Goal: Check status: Check status

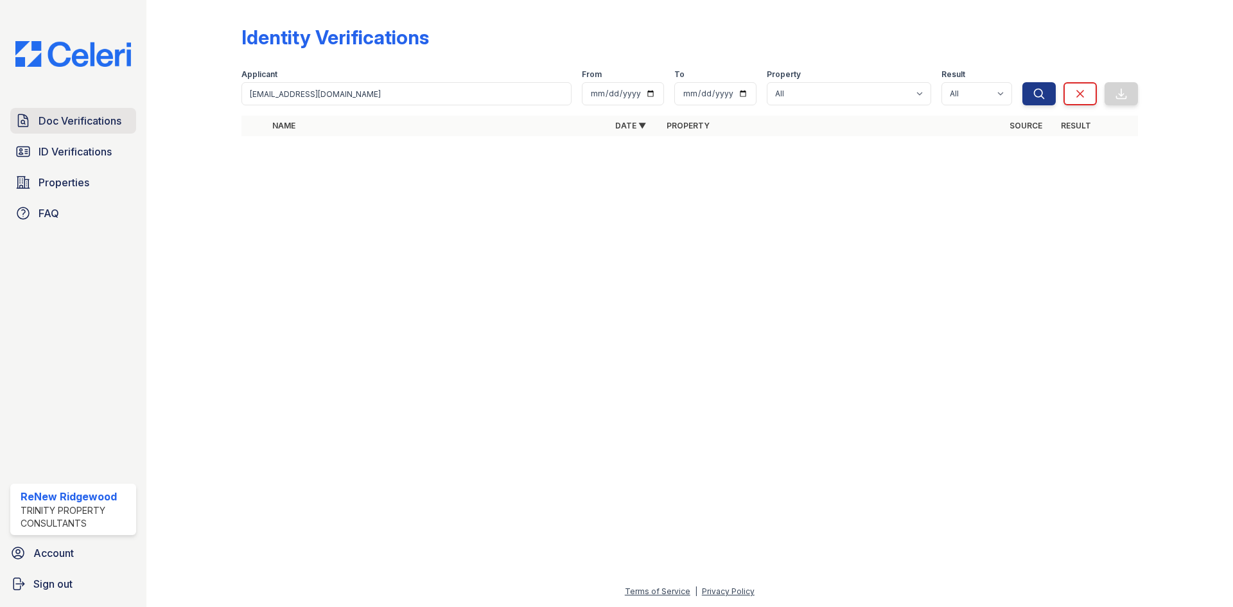
click at [100, 126] on span "Doc Verifications" at bounding box center [80, 120] width 83 height 15
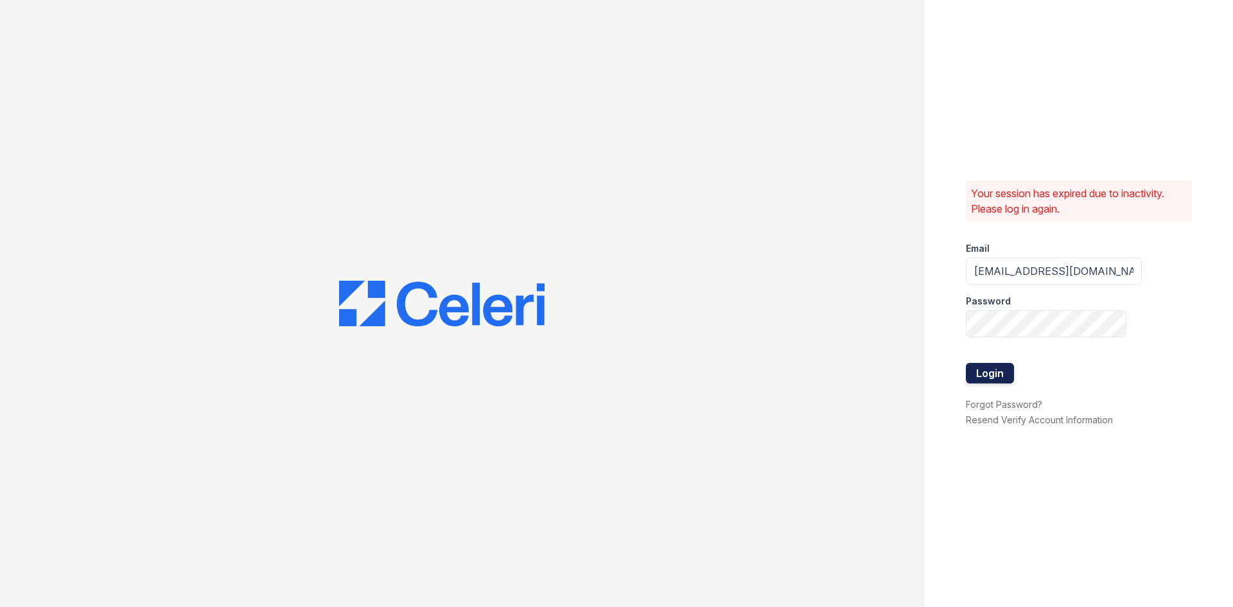
click at [994, 378] on button "Login" at bounding box center [990, 373] width 48 height 21
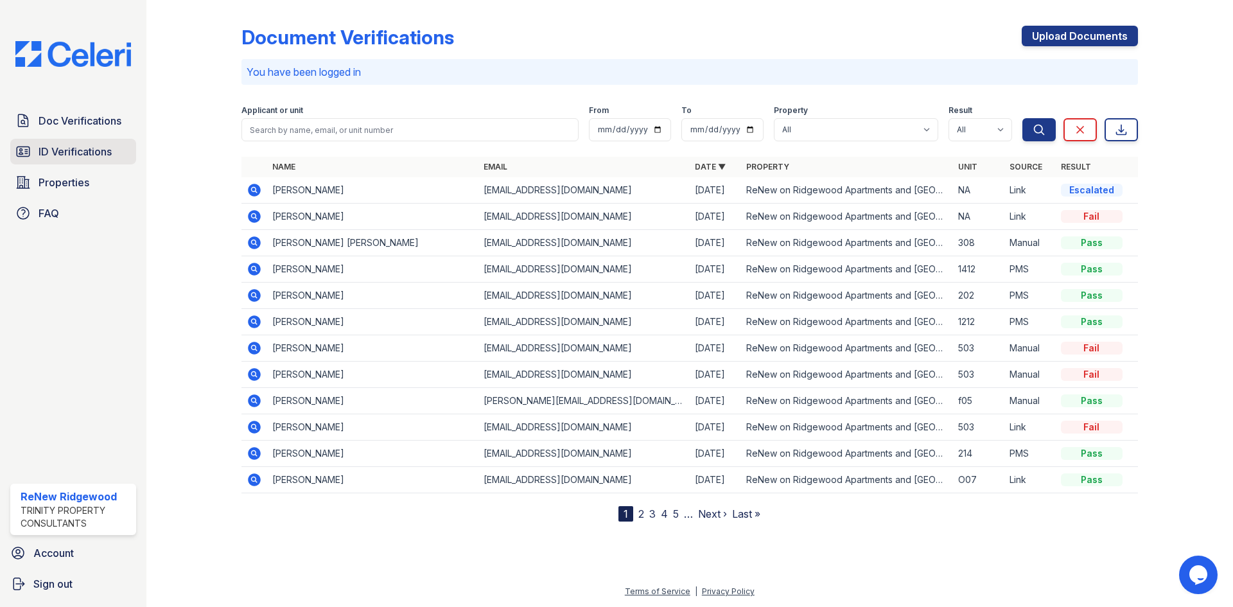
click at [39, 152] on span "ID Verifications" at bounding box center [75, 151] width 73 height 15
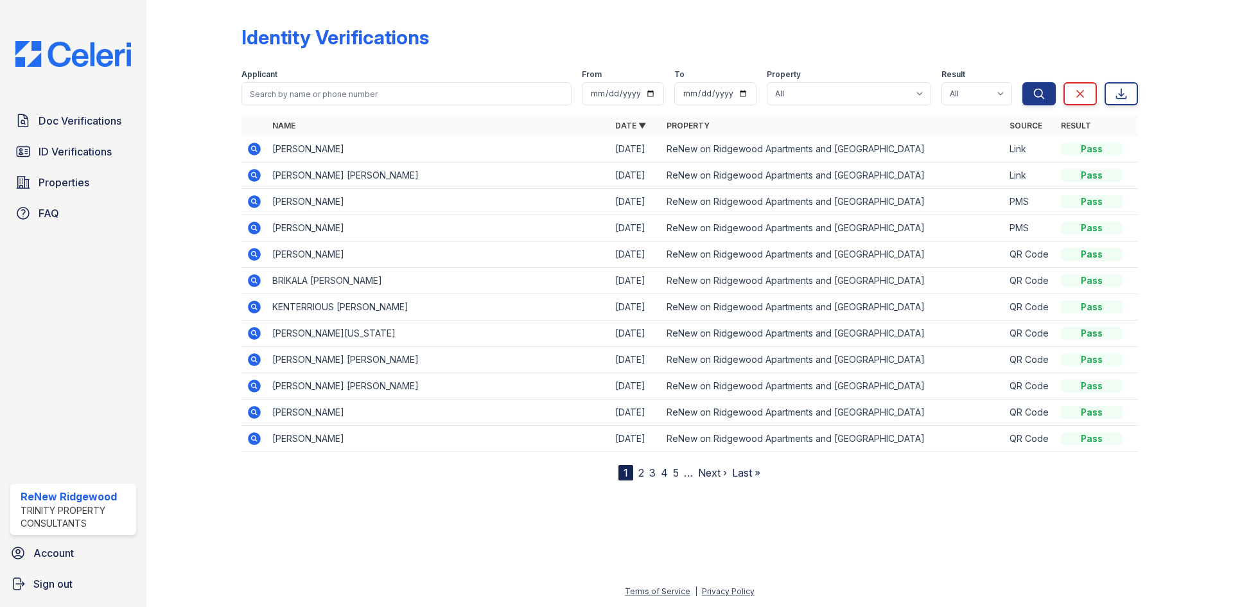
click at [709, 473] on link "Next ›" at bounding box center [712, 472] width 29 height 13
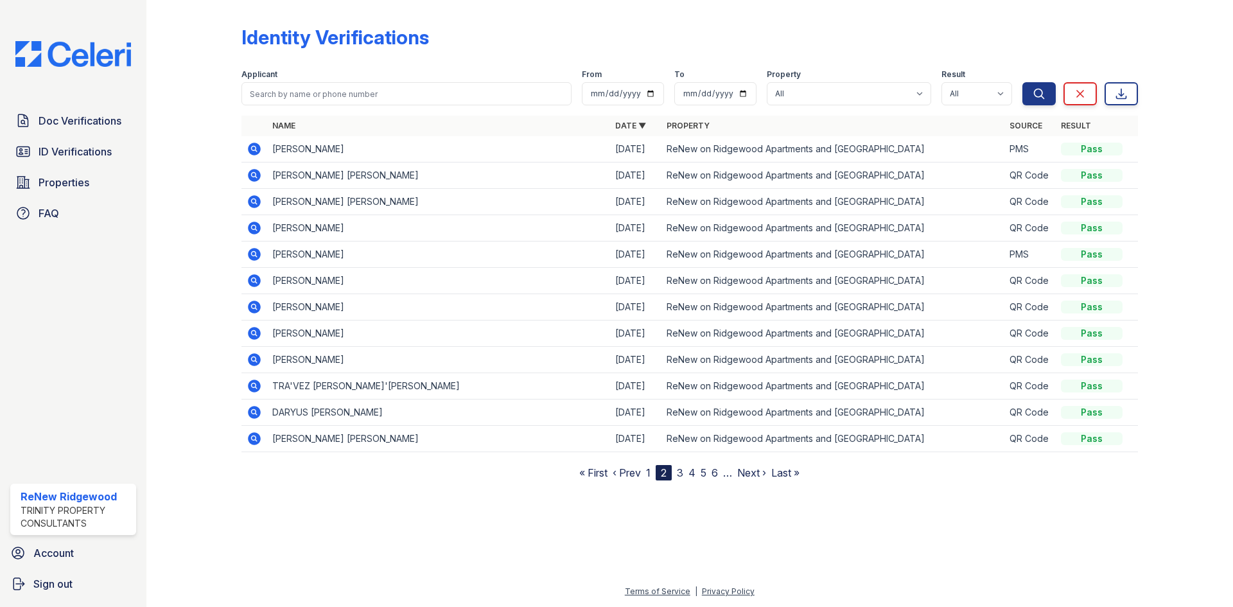
click at [593, 471] on link "« First" at bounding box center [593, 472] width 28 height 13
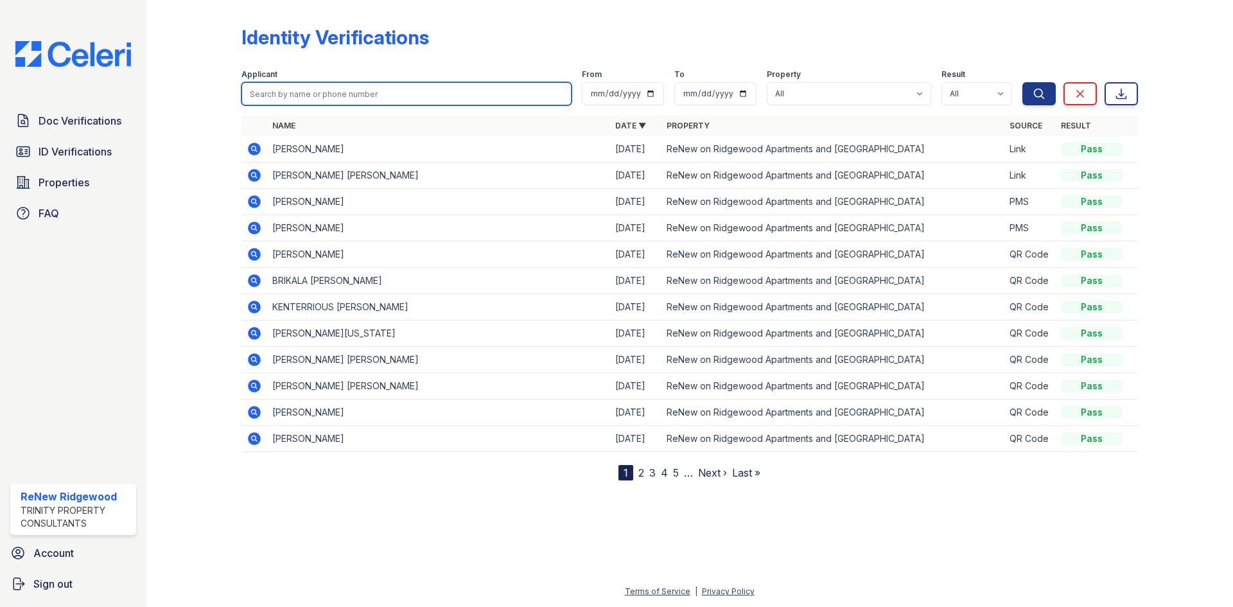
click at [410, 85] on input "search" at bounding box center [407, 93] width 330 height 23
type input "jalin"
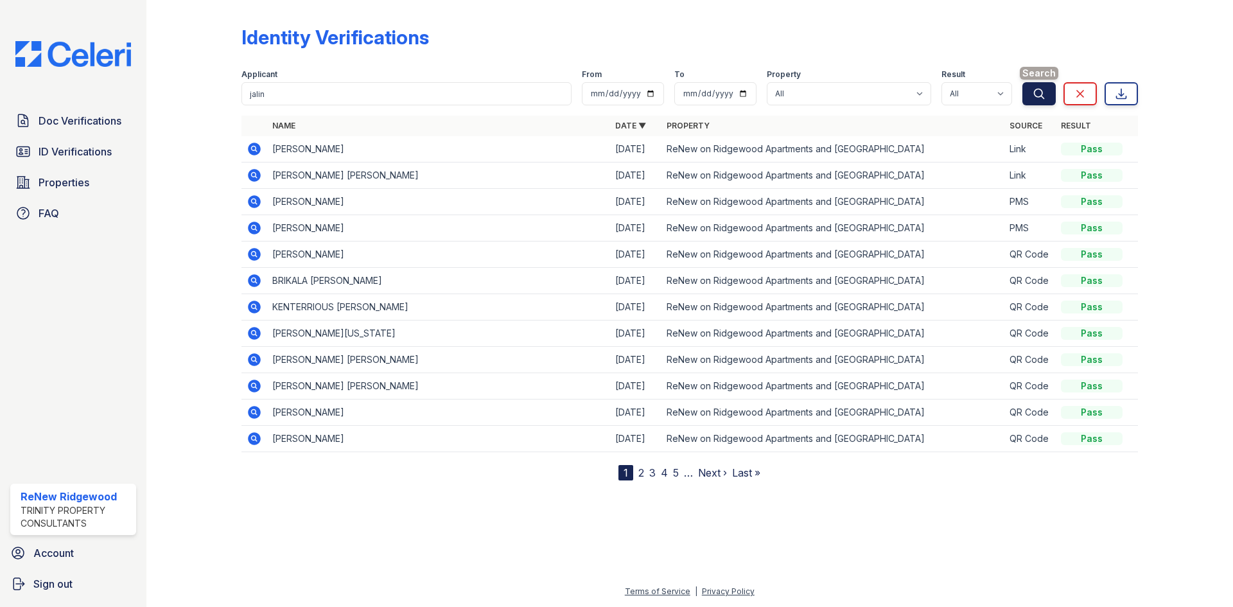
click at [1031, 94] on button "Search" at bounding box center [1039, 93] width 33 height 23
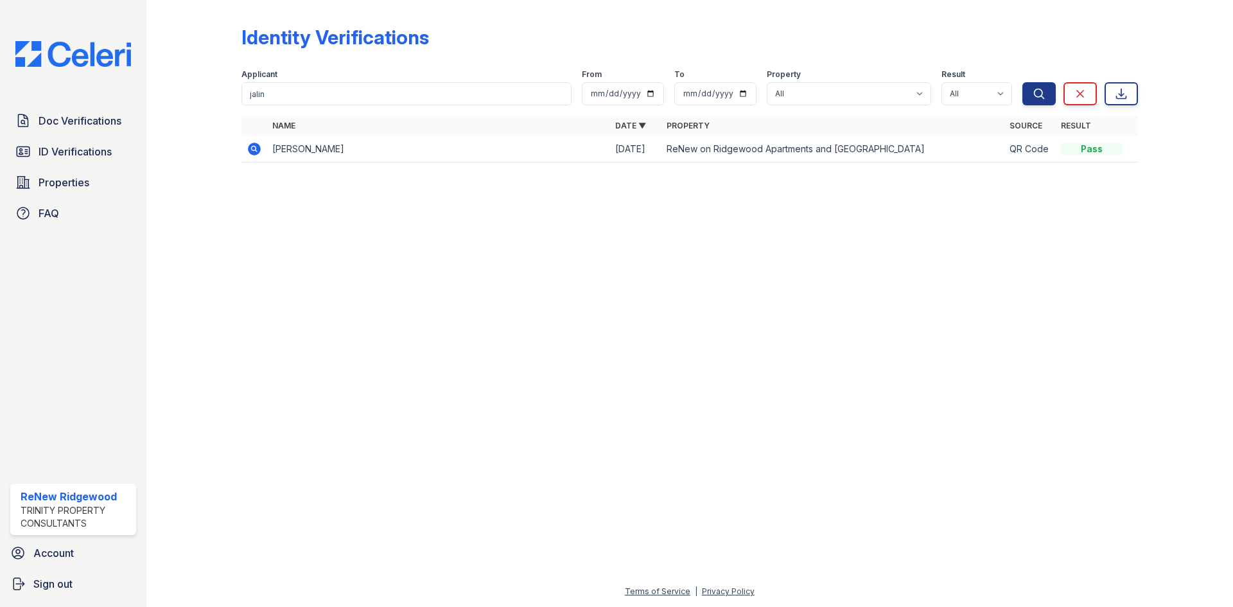
click at [259, 148] on icon at bounding box center [254, 149] width 13 height 13
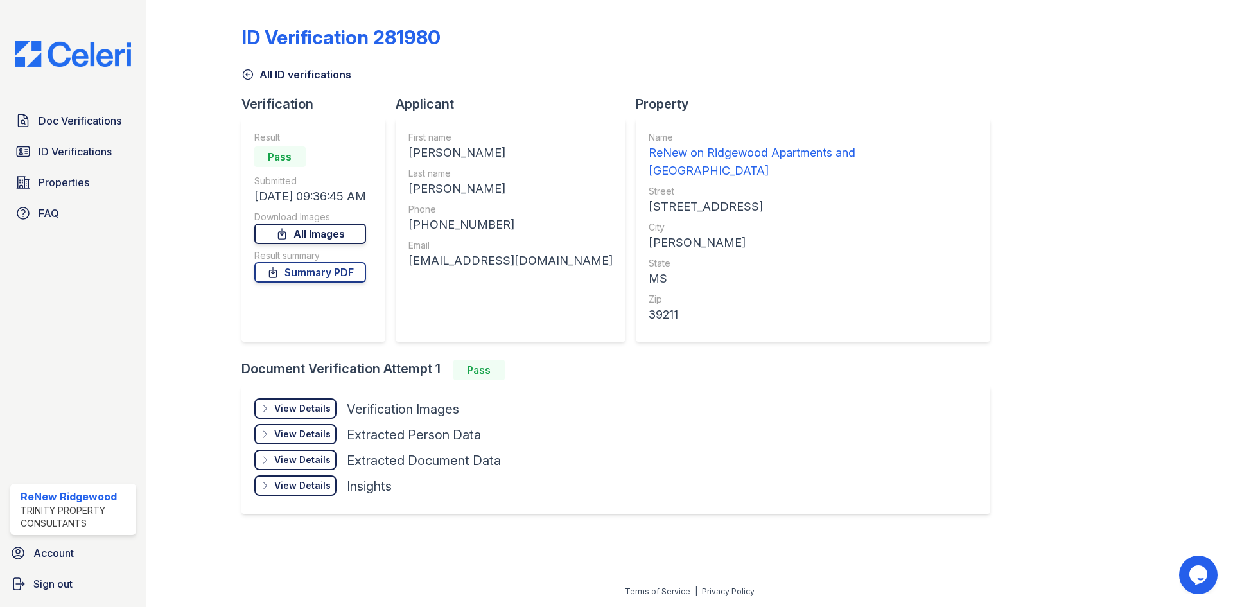
click at [339, 234] on link "All Images" at bounding box center [310, 234] width 112 height 21
click at [1204, 143] on div at bounding box center [1175, 268] width 75 height 527
click at [294, 402] on div "View Details" at bounding box center [302, 408] width 57 height 13
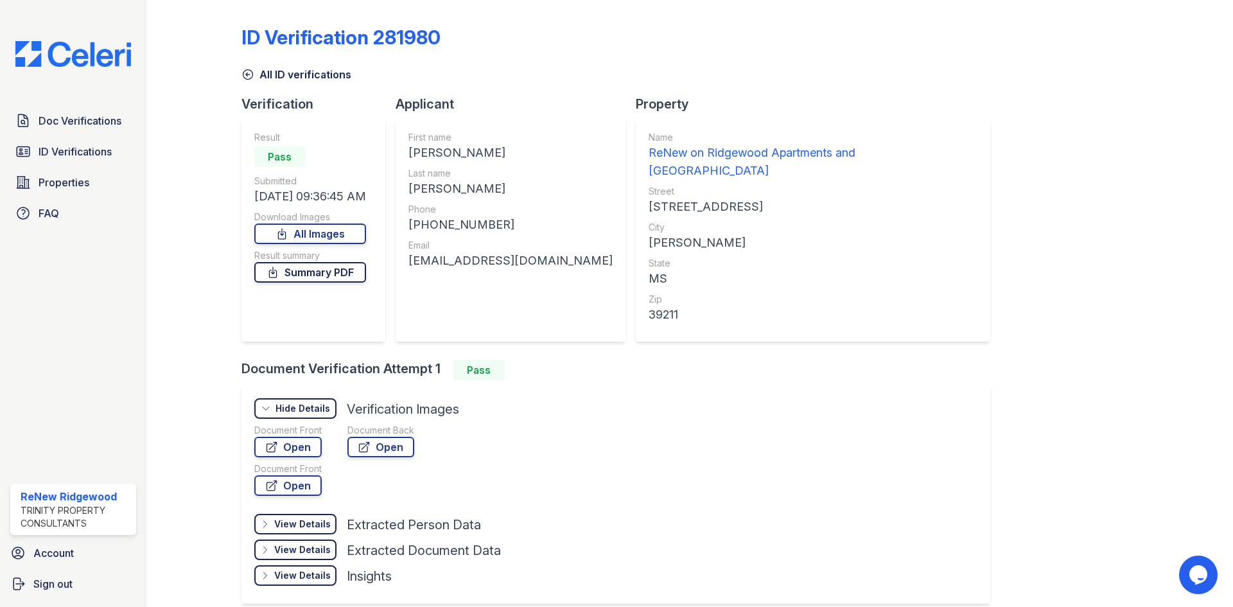
click at [348, 274] on link "Summary PDF" at bounding box center [310, 272] width 112 height 21
click at [249, 75] on icon at bounding box center [248, 74] width 13 height 13
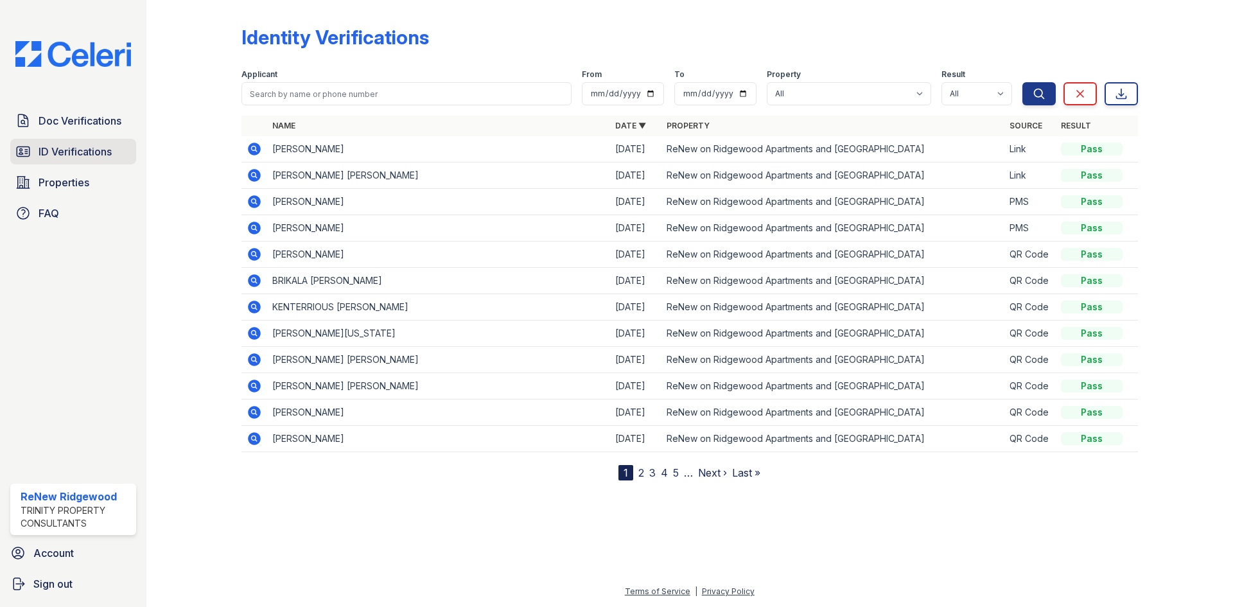
click at [80, 155] on span "ID Verifications" at bounding box center [75, 151] width 73 height 15
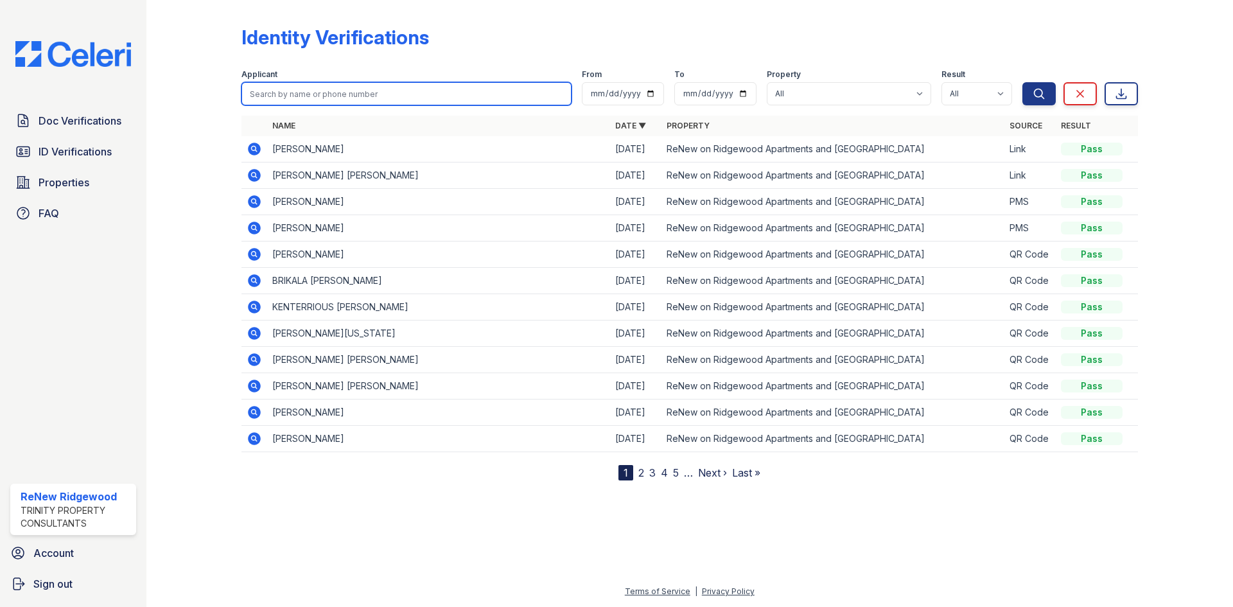
click at [430, 87] on input "search" at bounding box center [407, 93] width 330 height 23
type input "kyla"
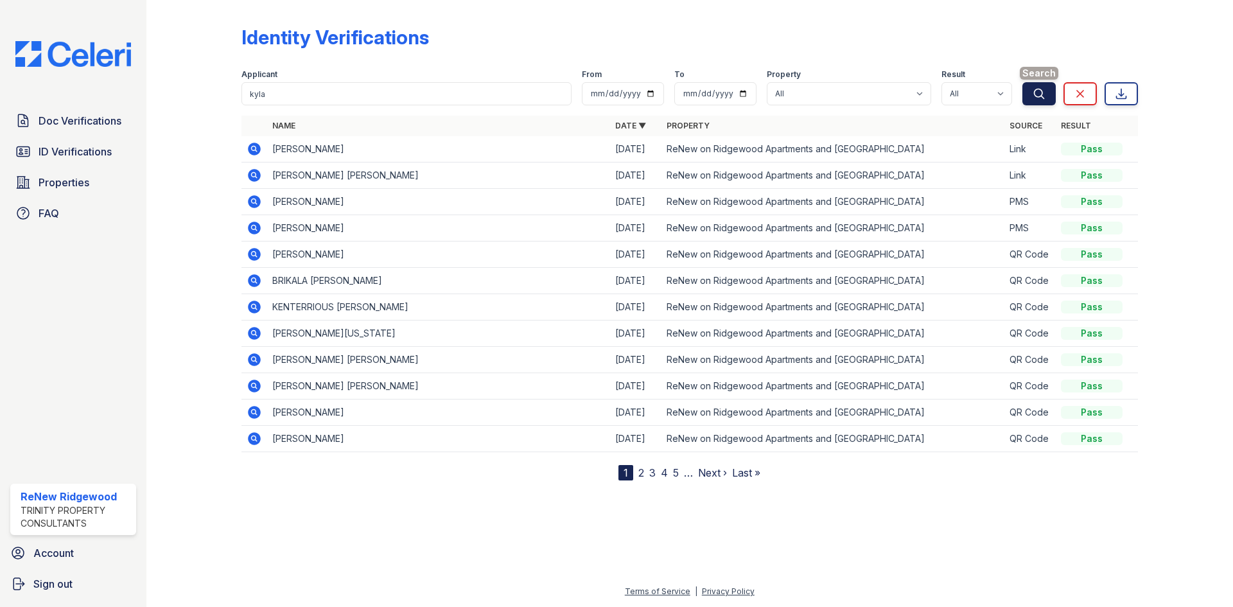
click at [1035, 86] on button "Search" at bounding box center [1039, 93] width 33 height 23
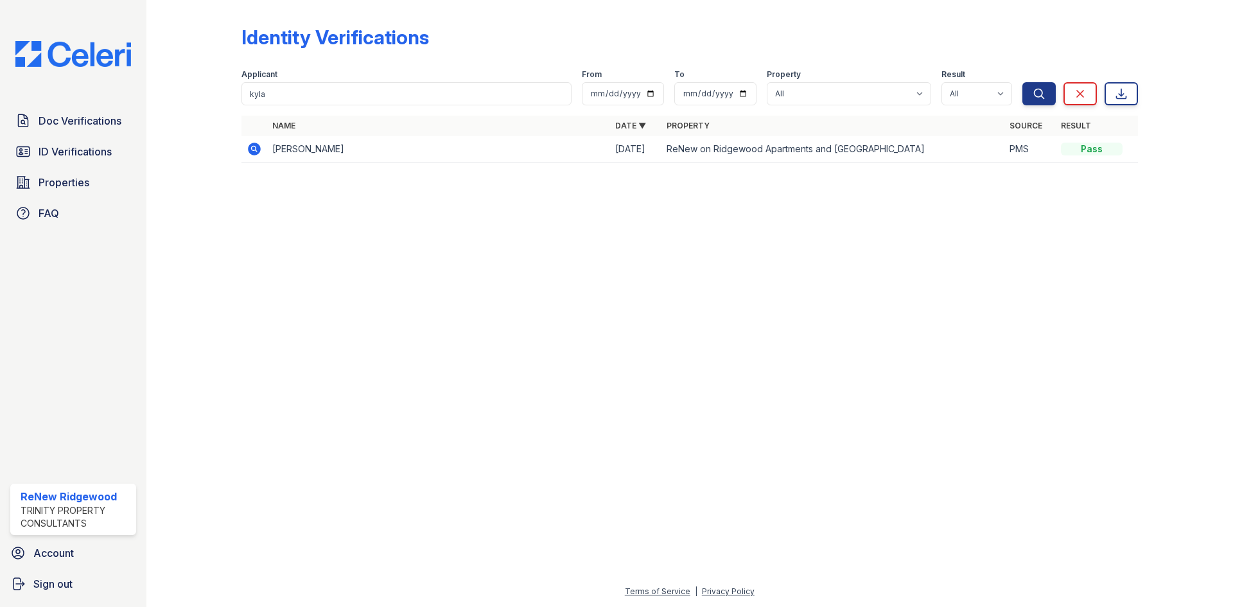
click at [258, 153] on icon at bounding box center [254, 149] width 13 height 13
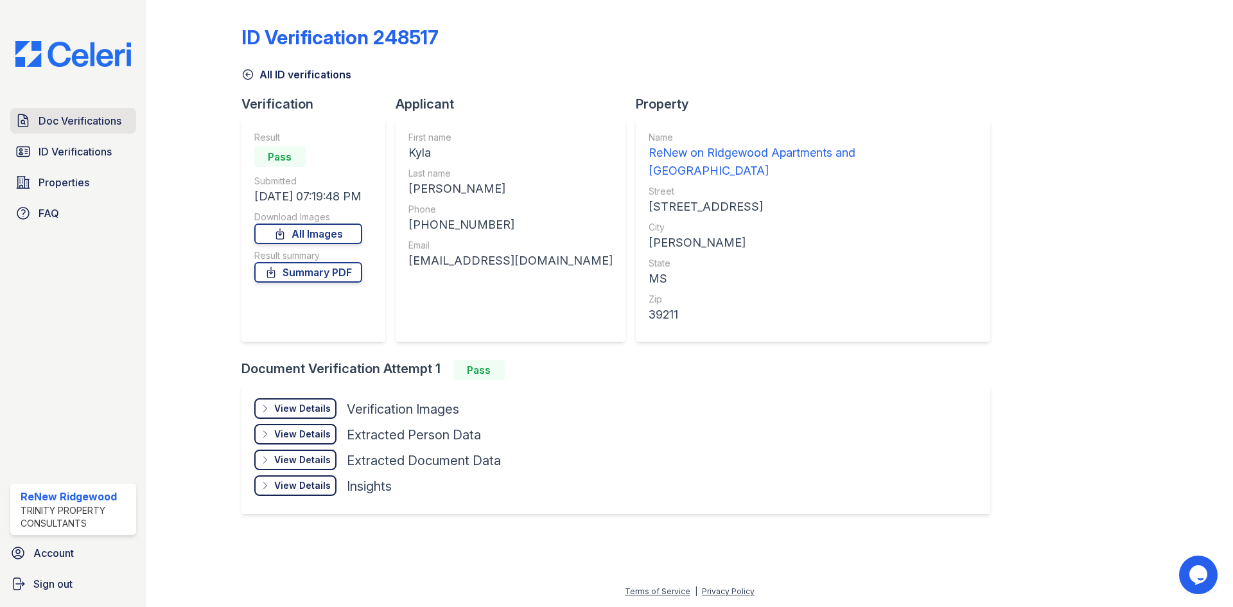
click at [105, 118] on span "Doc Verifications" at bounding box center [80, 120] width 83 height 15
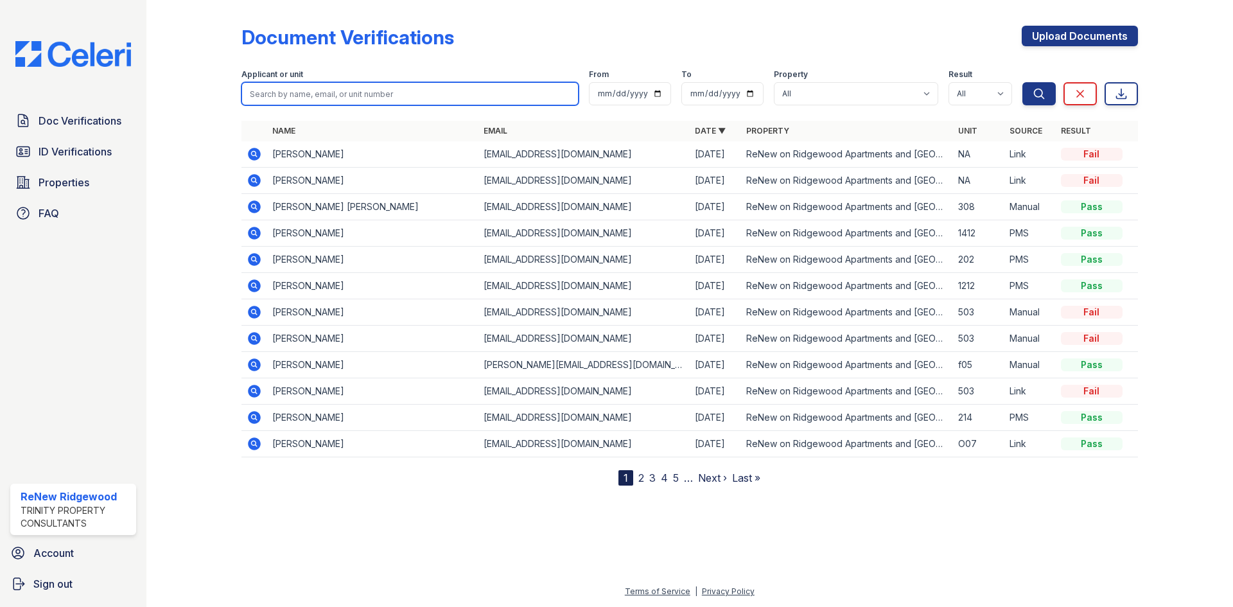
click at [309, 86] on input "search" at bounding box center [410, 93] width 337 height 23
type input "kyla"
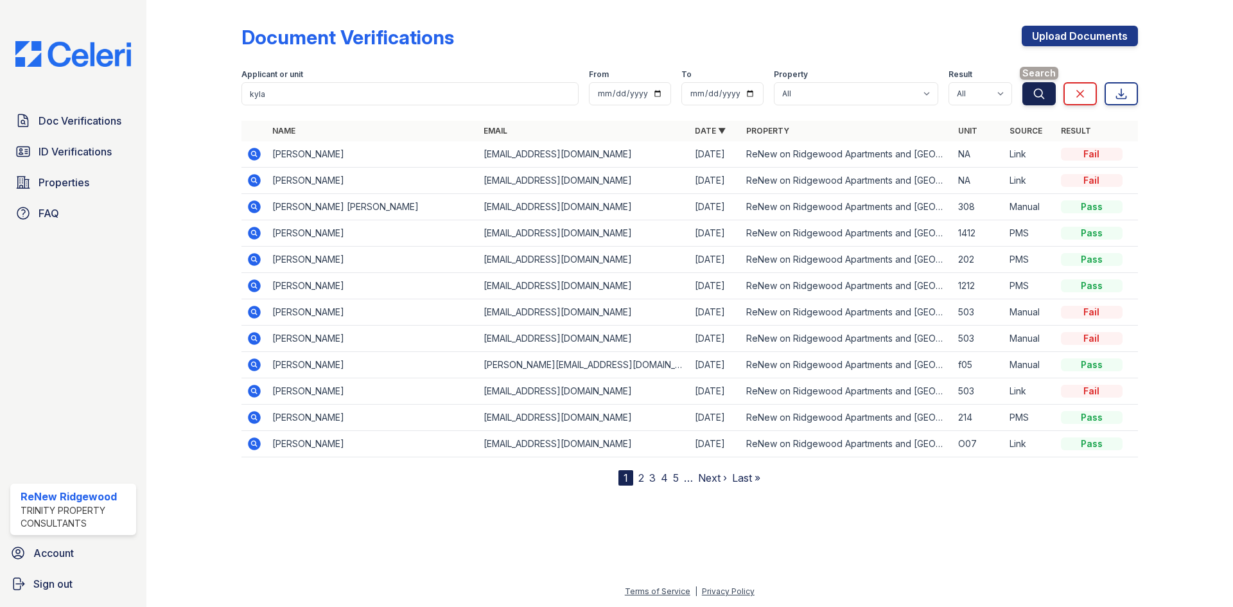
click at [1036, 98] on icon "submit" at bounding box center [1039, 93] width 13 height 13
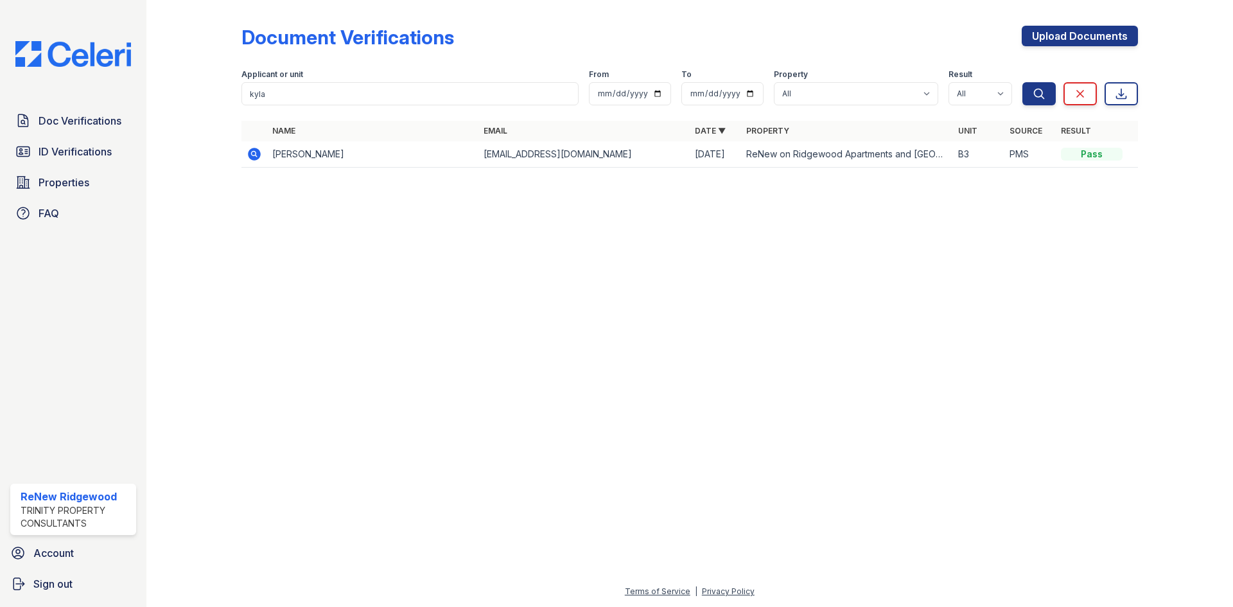
click at [252, 155] on icon at bounding box center [254, 154] width 13 height 13
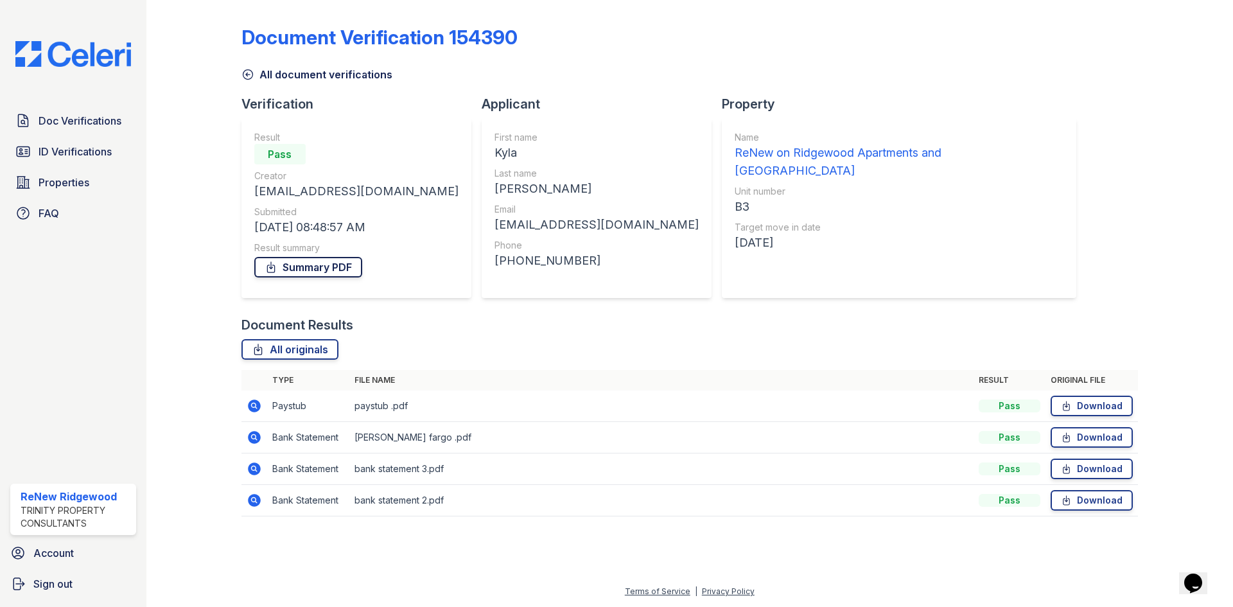
click at [332, 274] on link "Summary PDF" at bounding box center [308, 267] width 108 height 21
